Goal: Information Seeking & Learning: Check status

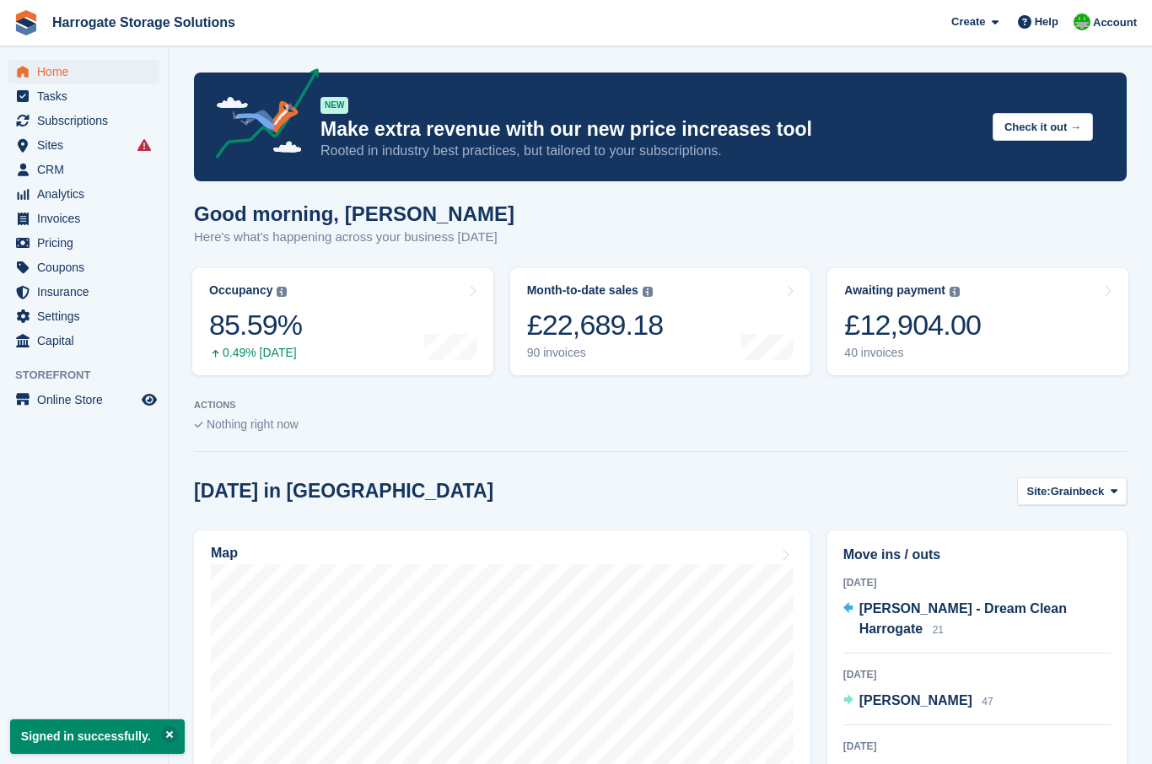
click at [68, 224] on span "Invoices" at bounding box center [87, 219] width 101 height 24
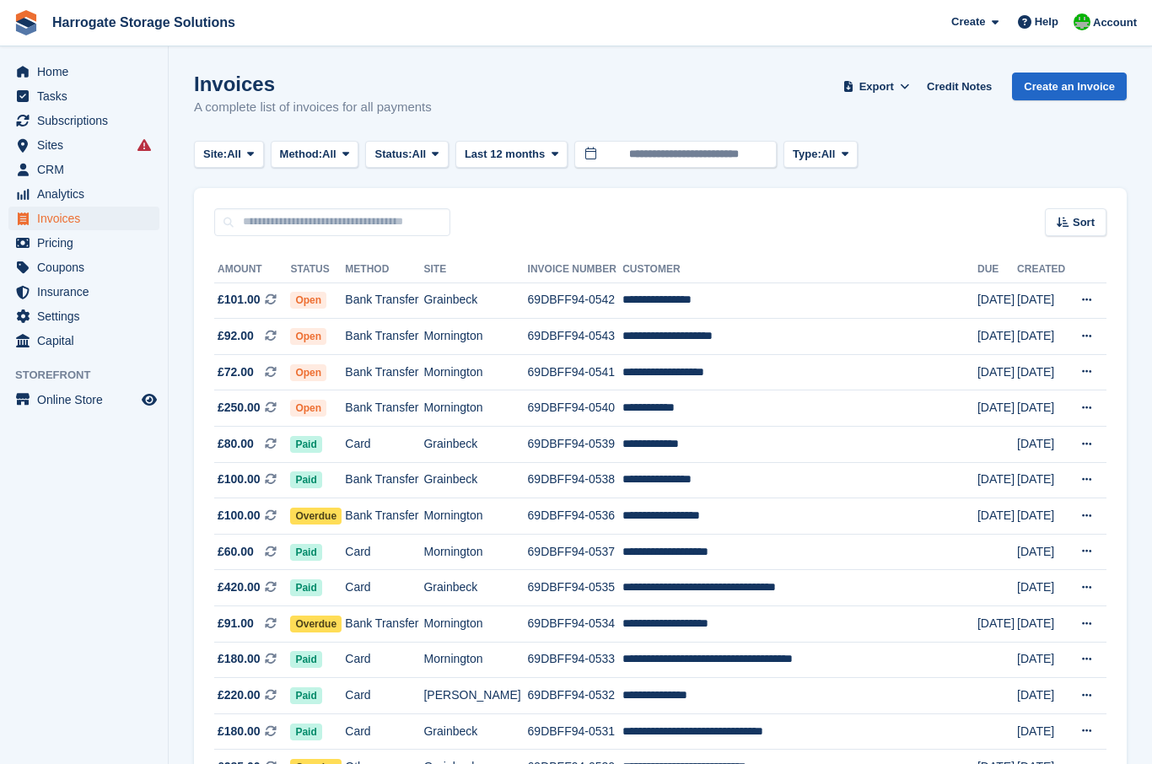
click at [317, 485] on span "Paid" at bounding box center [305, 479] width 31 height 17
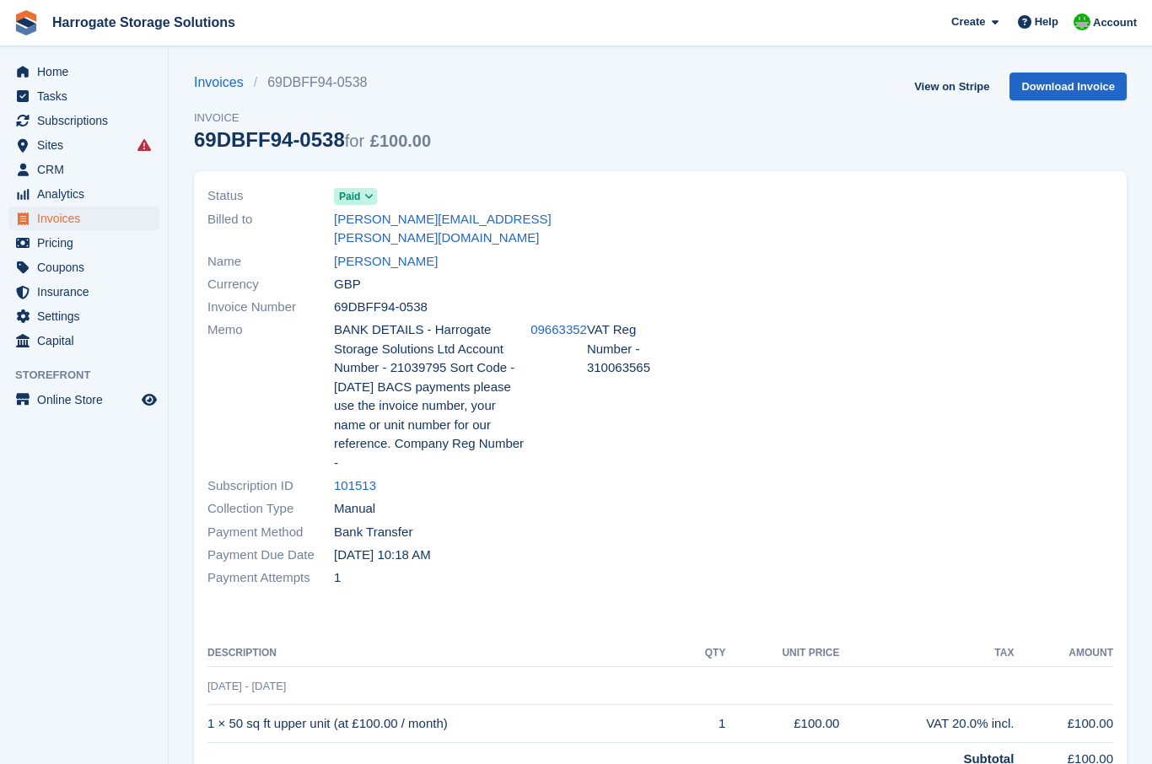
click at [359, 199] on span "Paid" at bounding box center [349, 196] width 21 height 15
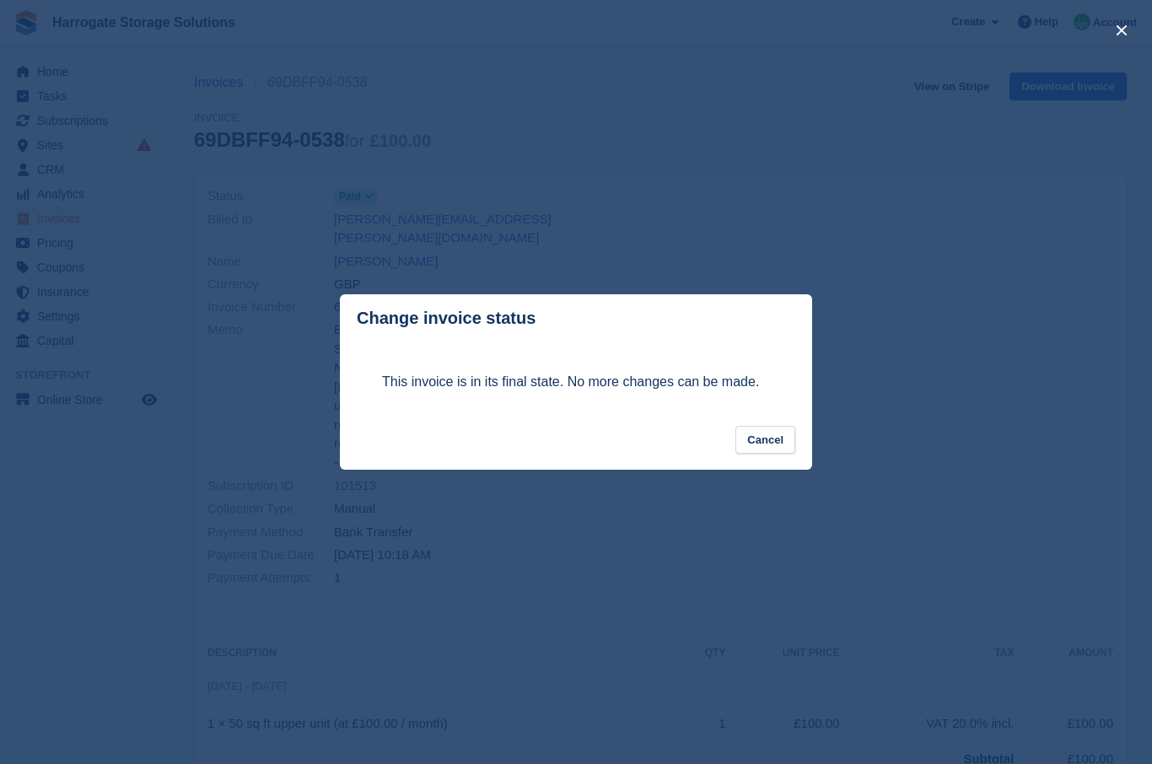
click at [771, 439] on button "Cancel" at bounding box center [765, 440] width 60 height 28
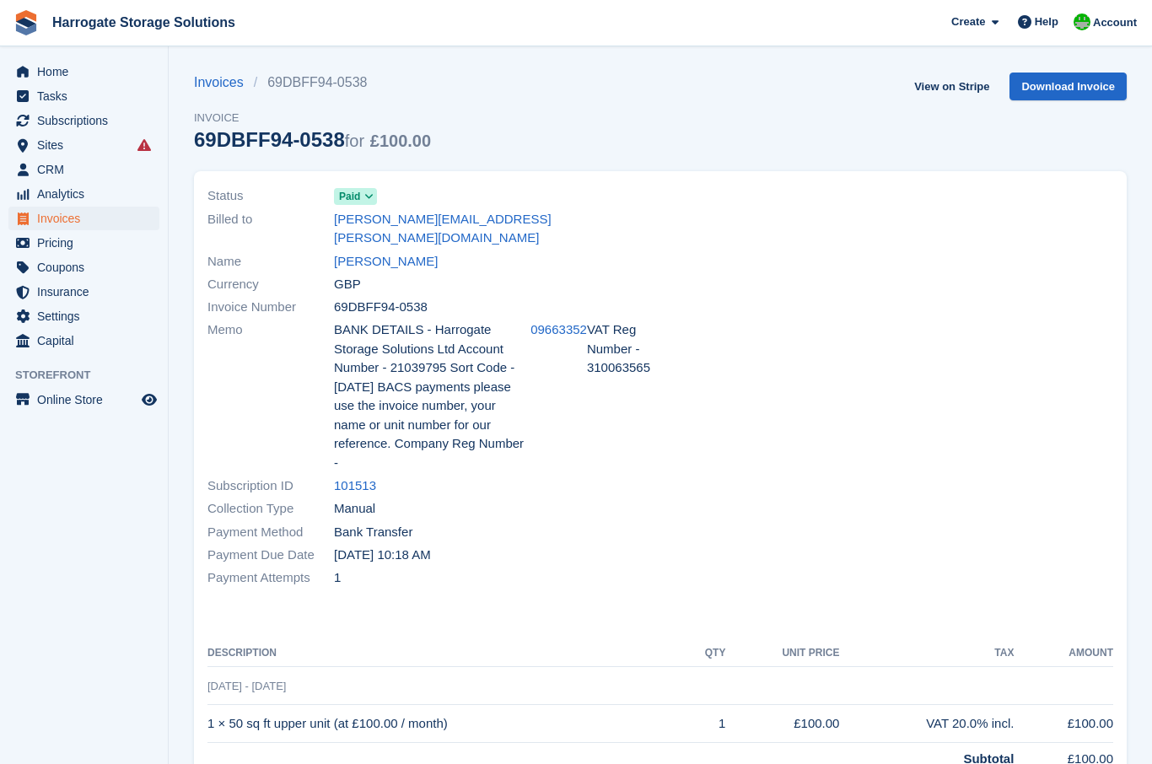
click at [360, 198] on span "Paid" at bounding box center [349, 196] width 21 height 15
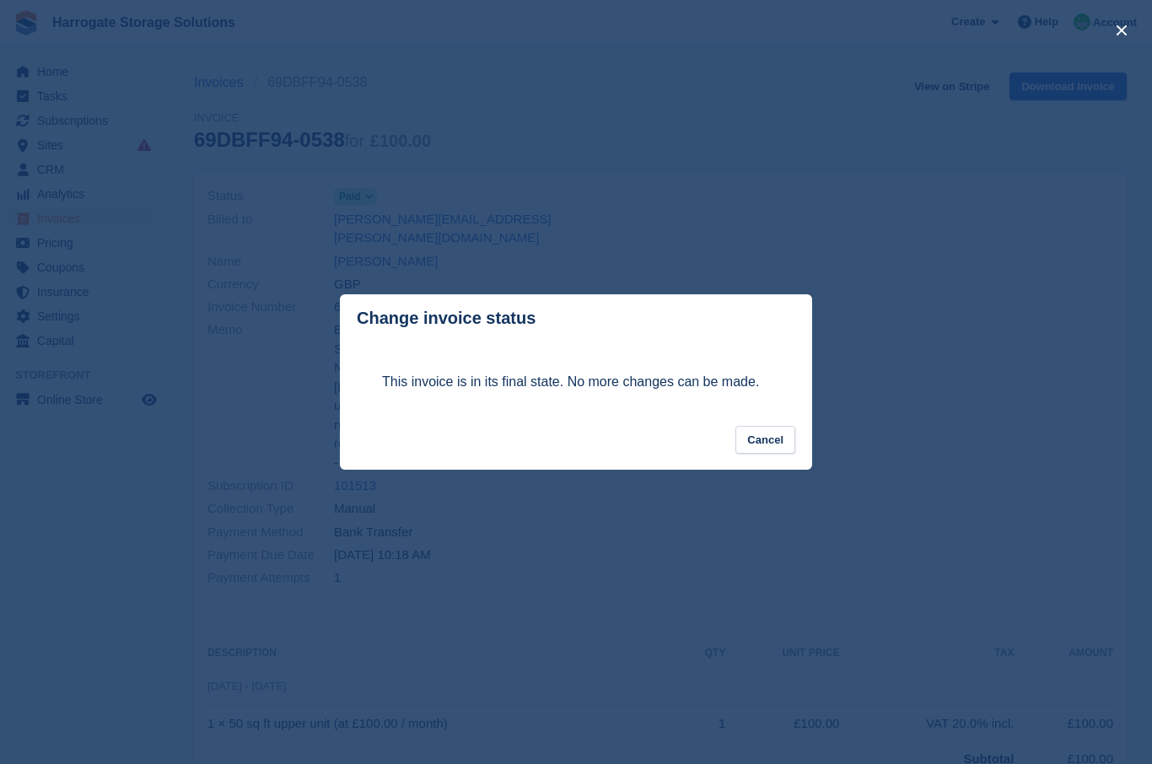
click at [776, 432] on button "Cancel" at bounding box center [765, 440] width 60 height 28
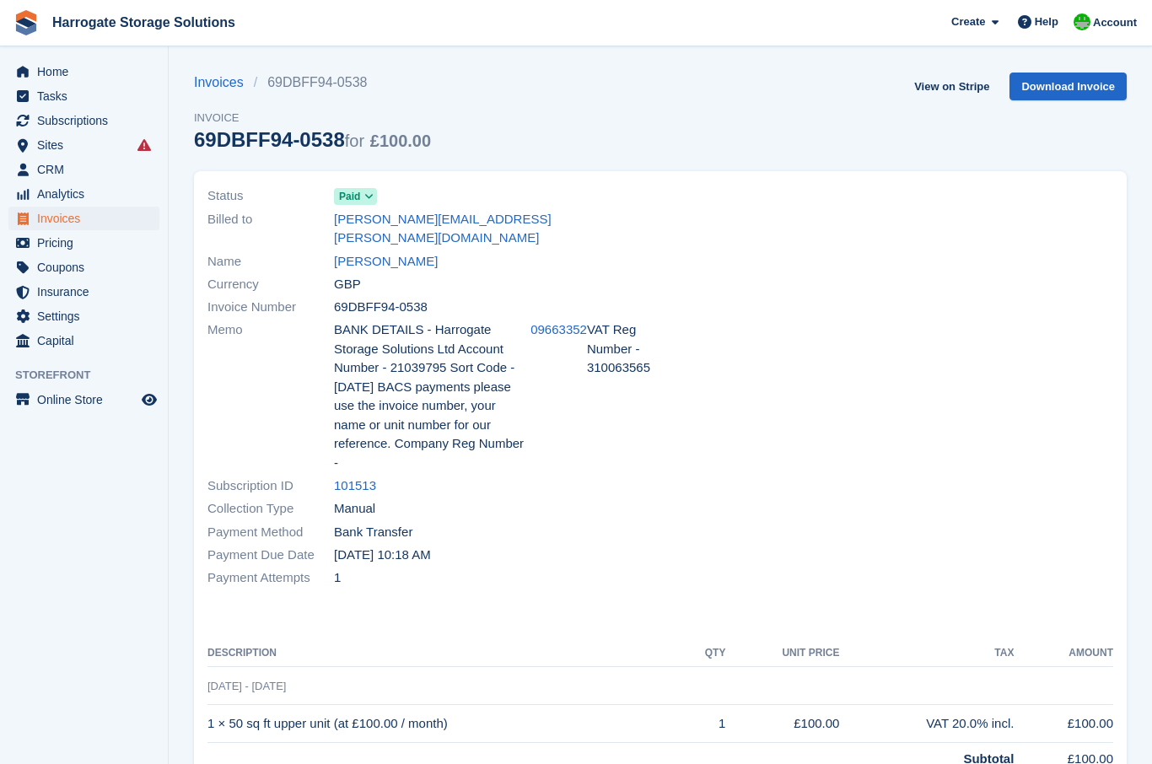
click at [219, 88] on link "Invoices" at bounding box center [224, 83] width 60 height 20
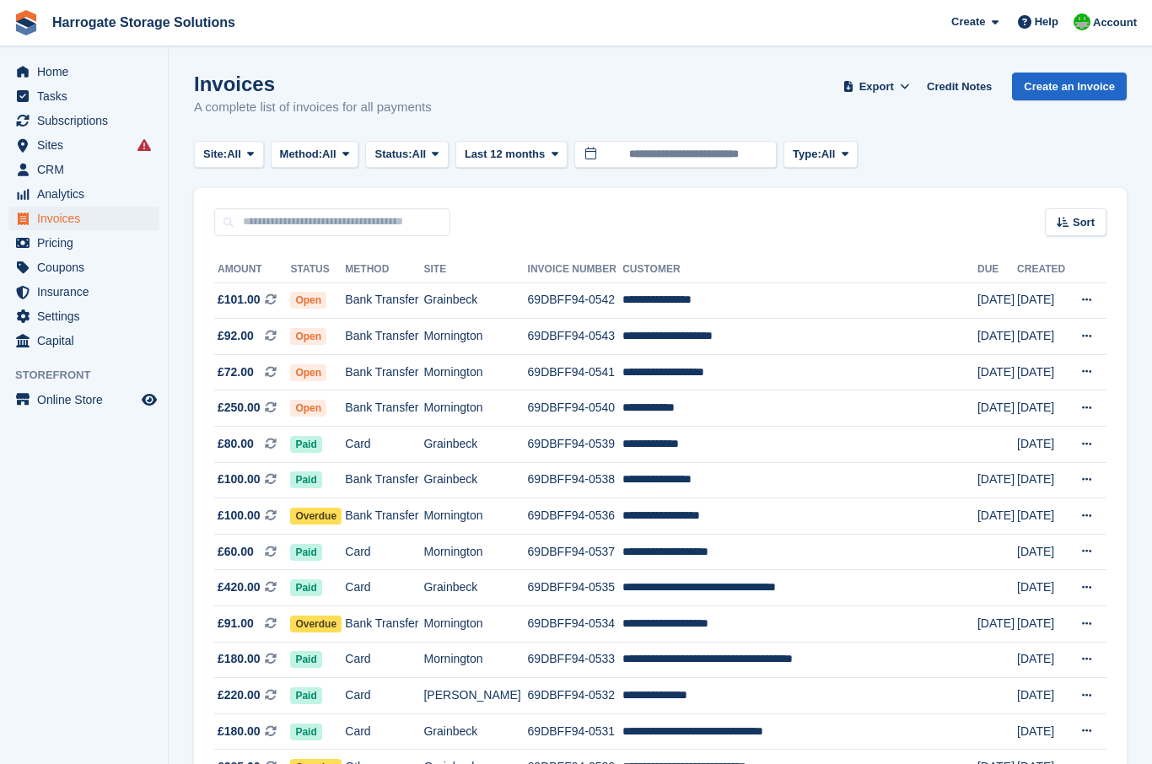
click at [1084, 481] on icon at bounding box center [1086, 479] width 9 height 11
click at [993, 599] on p "View Subscription" at bounding box center [1021, 598] width 147 height 22
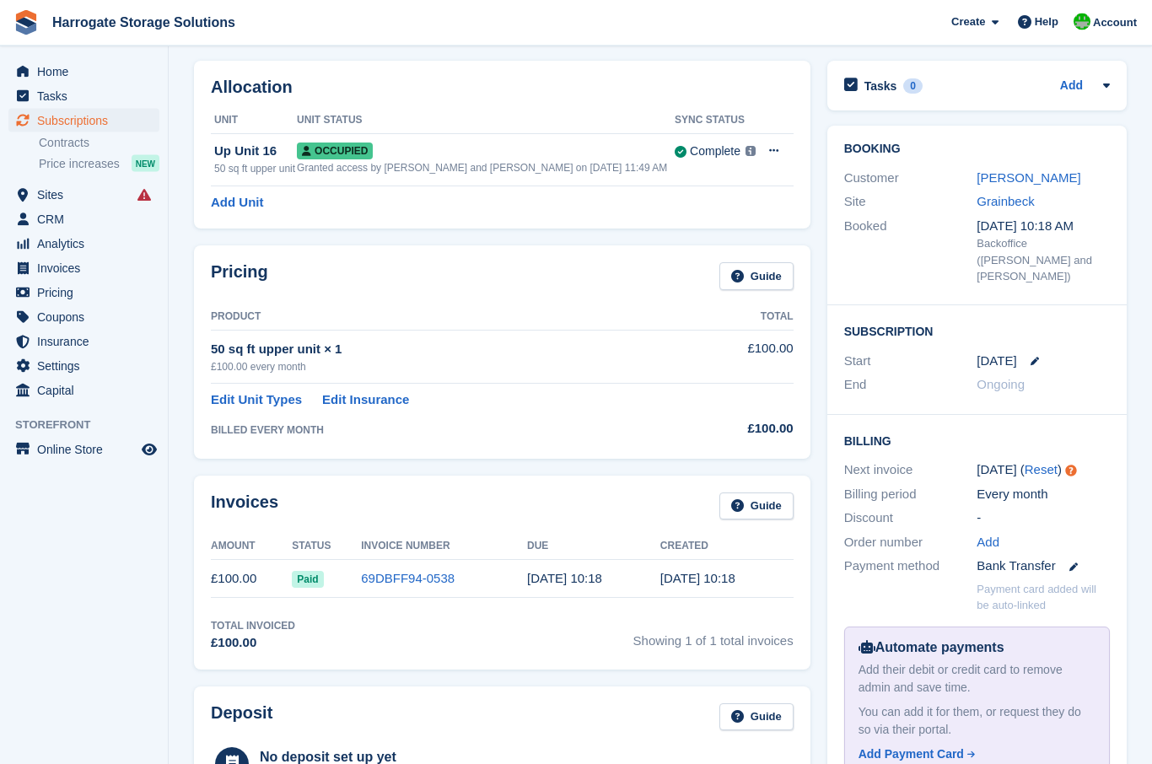
scroll to position [64, 0]
click at [386, 576] on link "69DBFF94-0538" at bounding box center [408, 578] width 94 height 14
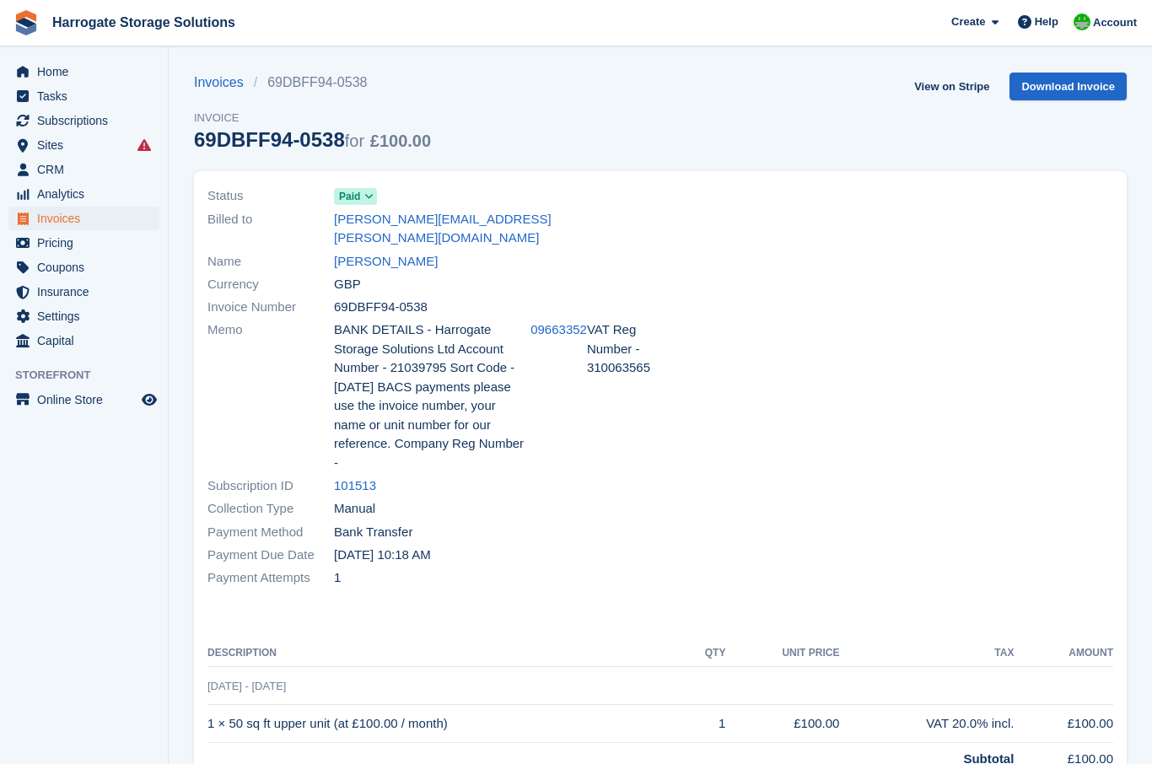
click at [357, 203] on span "Paid" at bounding box center [349, 196] width 21 height 15
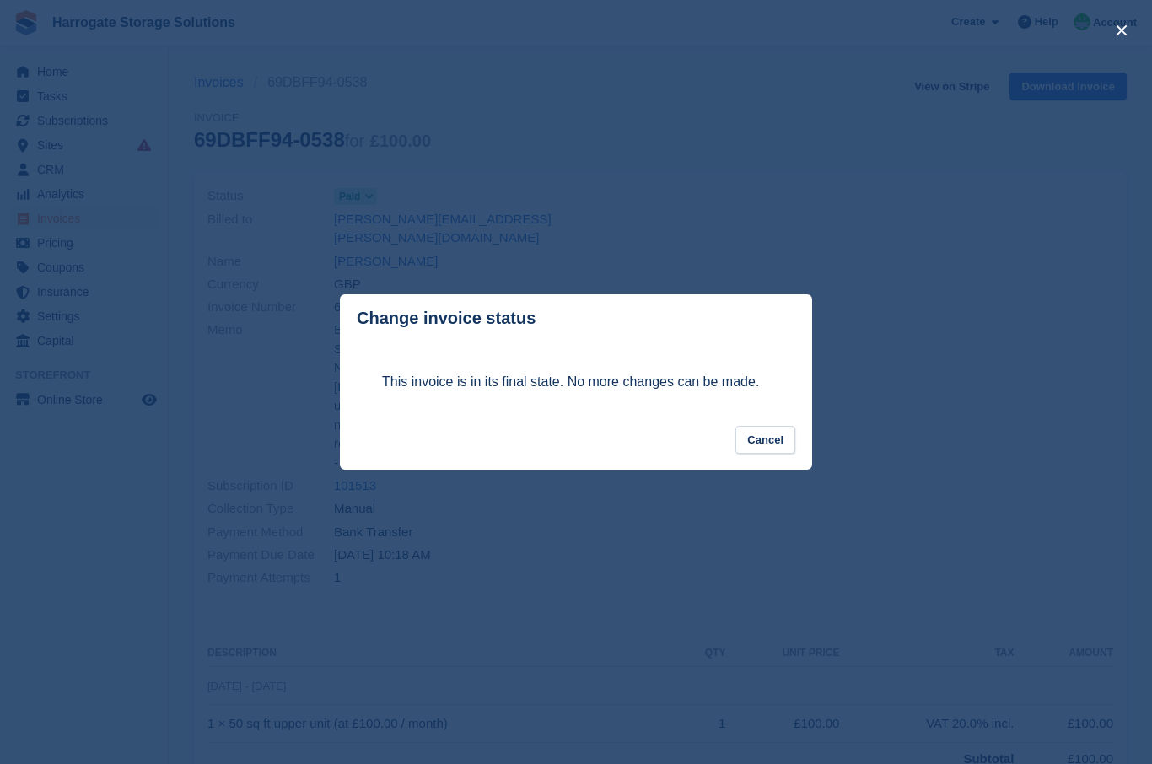
click at [749, 502] on div "close" at bounding box center [576, 382] width 1152 height 764
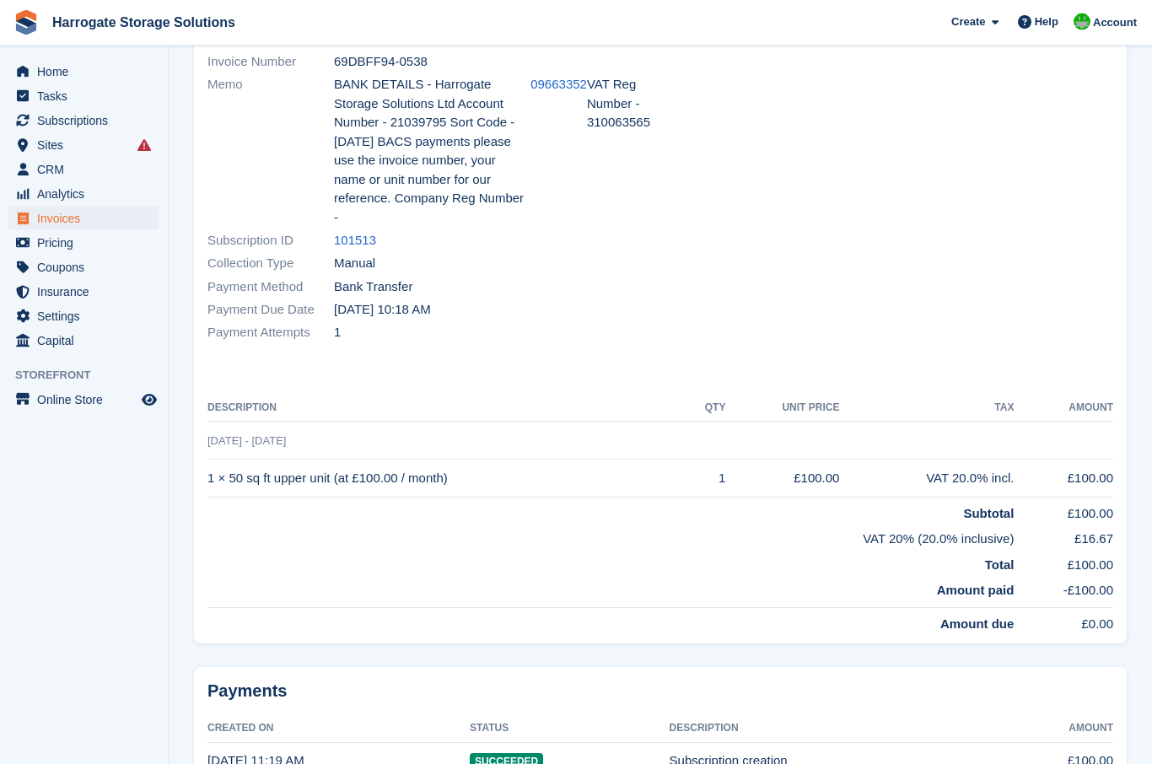
scroll to position [251, 0]
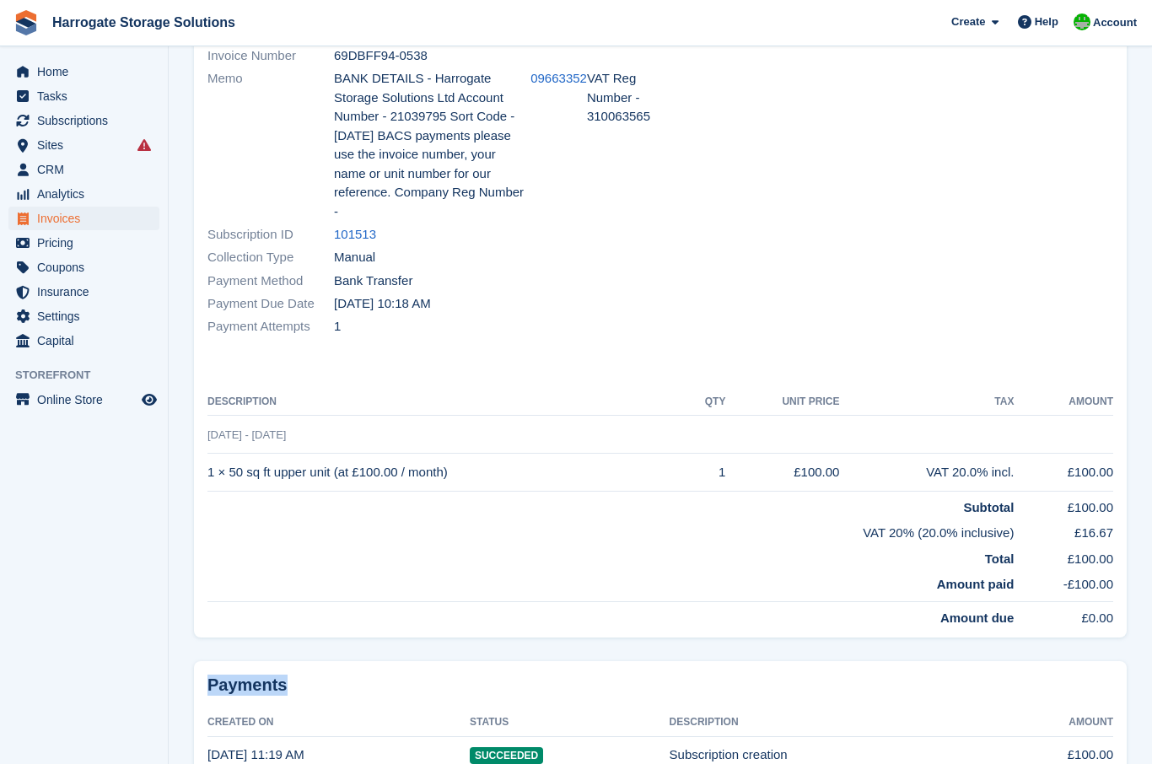
click at [632, 568] on td "Amount paid" at bounding box center [610, 584] width 806 height 33
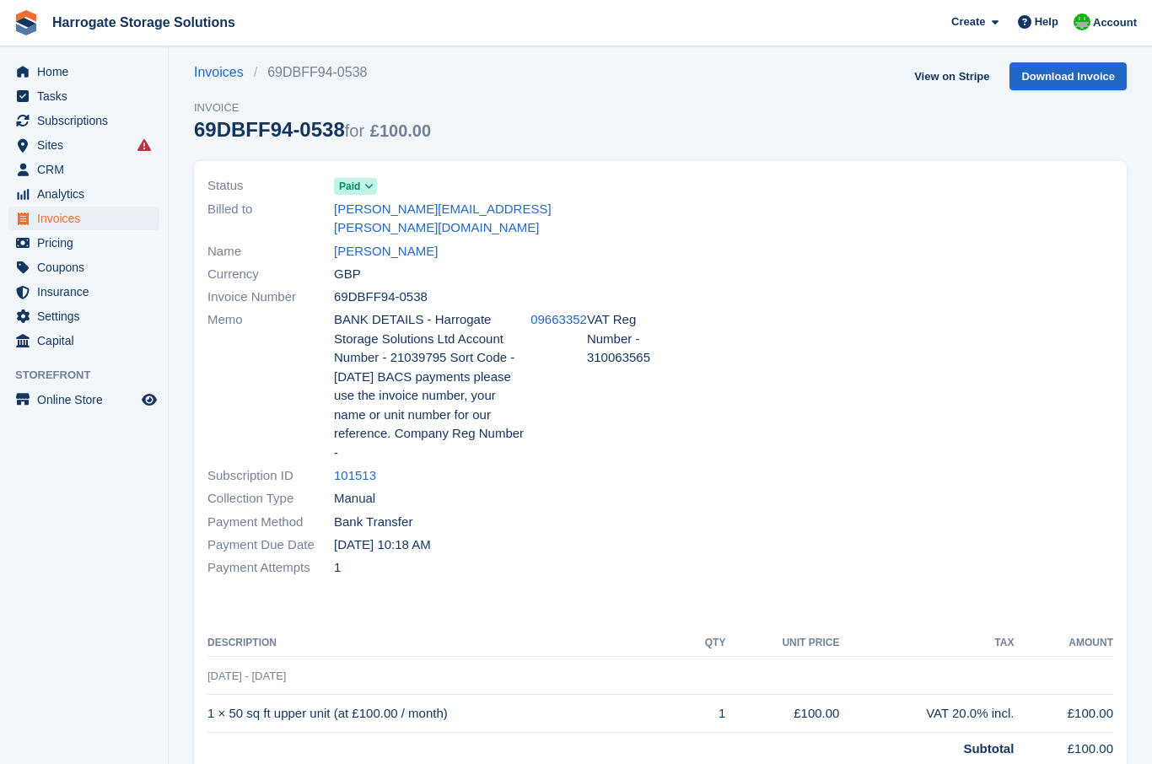
scroll to position [9, 0]
click at [927, 84] on link "View on Stripe" at bounding box center [951, 77] width 89 height 28
click at [94, 117] on span "Subscriptions" at bounding box center [87, 121] width 101 height 24
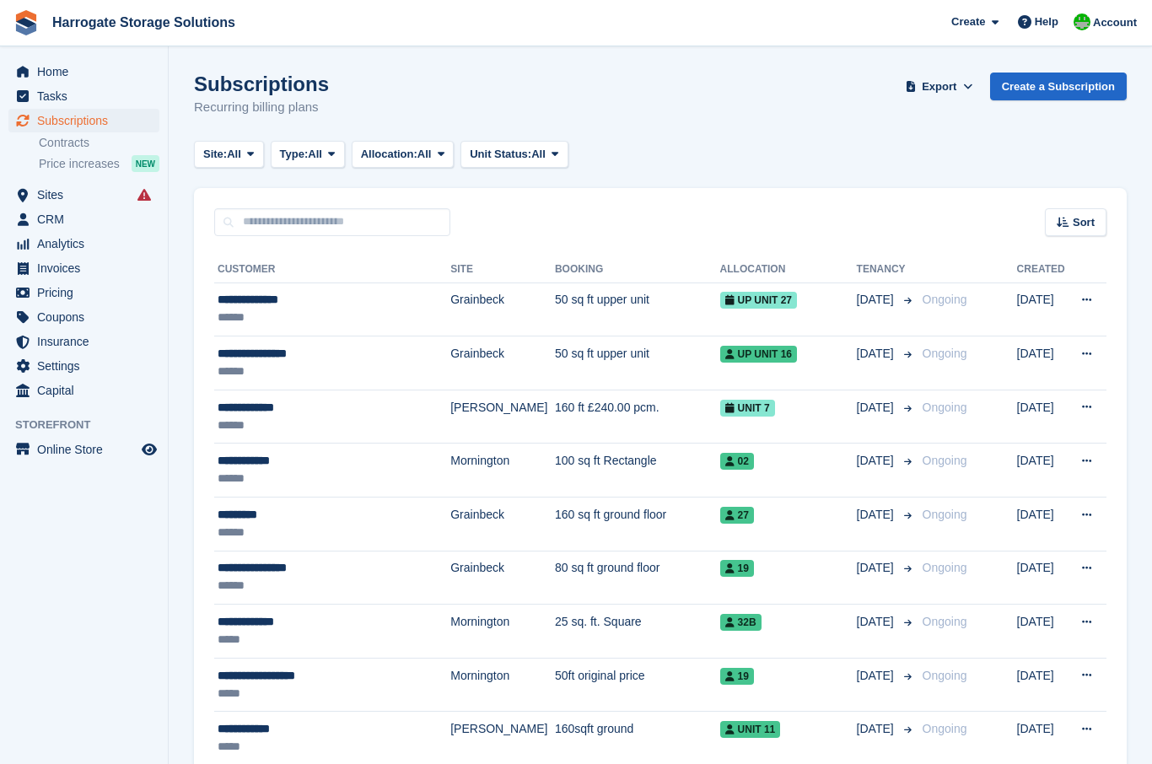
click at [267, 470] on div "******" at bounding box center [326, 479] width 217 height 18
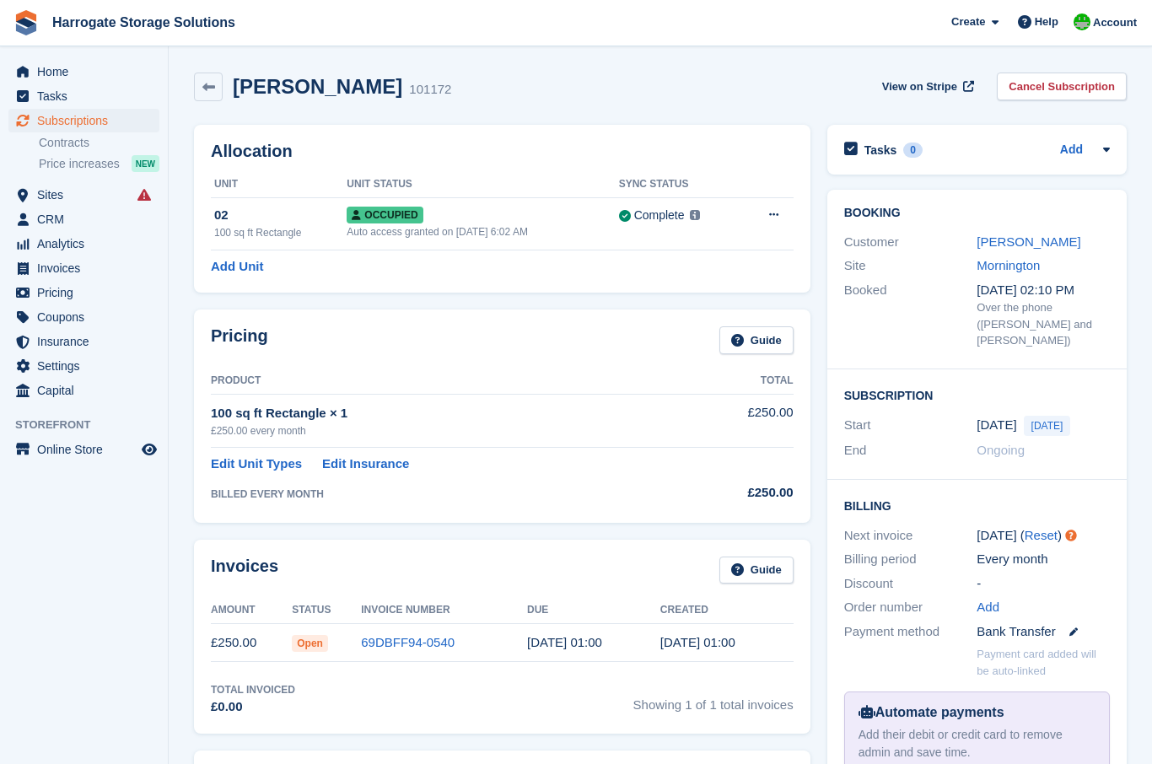
click at [214, 89] on icon at bounding box center [208, 87] width 13 height 13
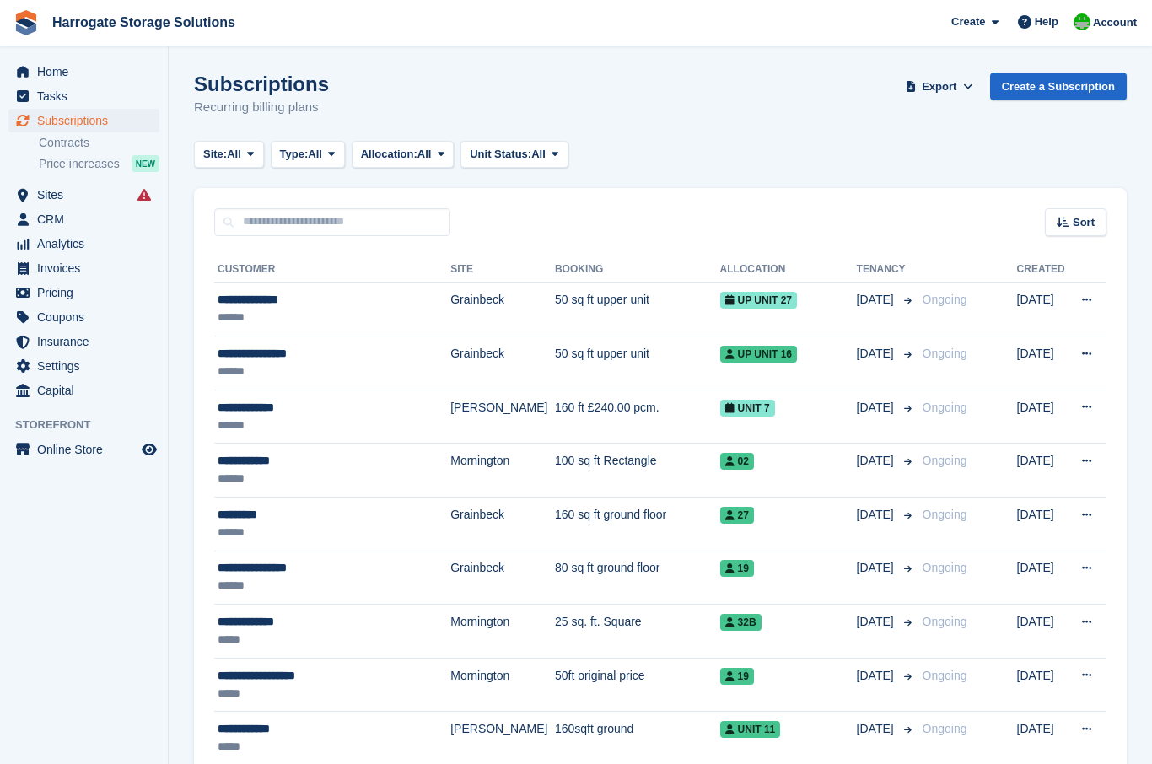
click at [281, 401] on div "**********" at bounding box center [326, 408] width 217 height 18
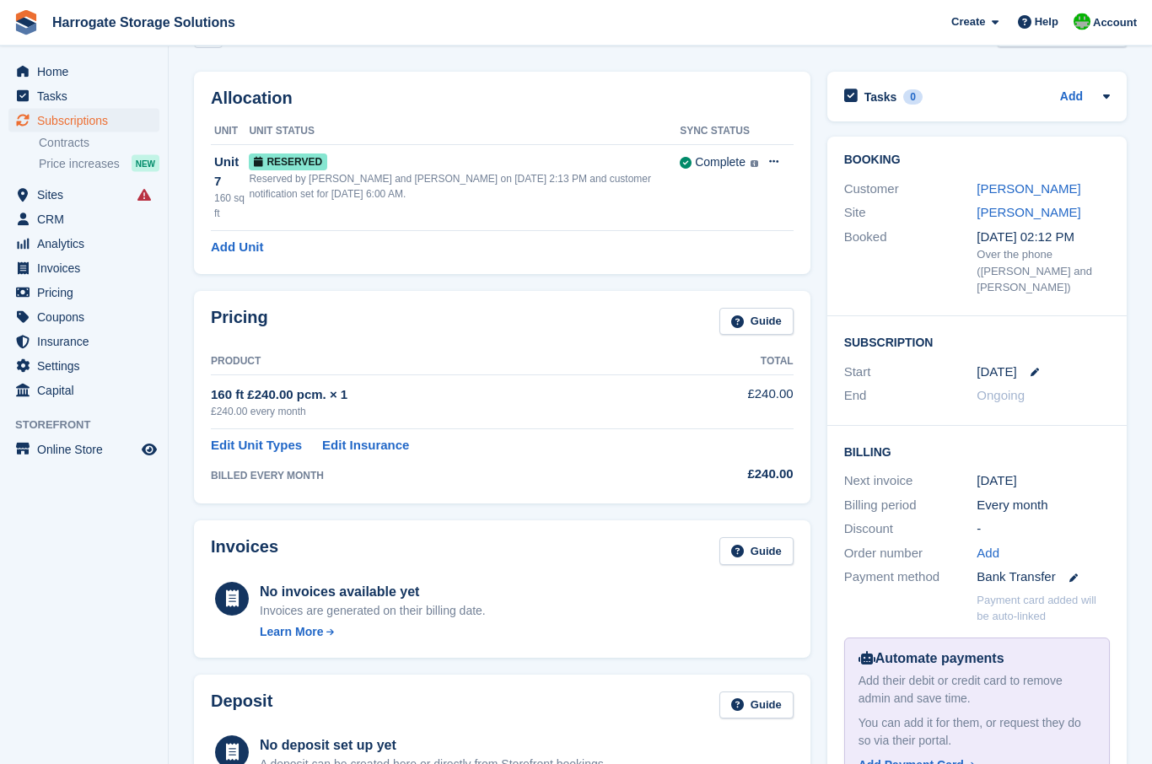
scroll to position [53, 0]
